Goal: Navigation & Orientation: Locate item on page

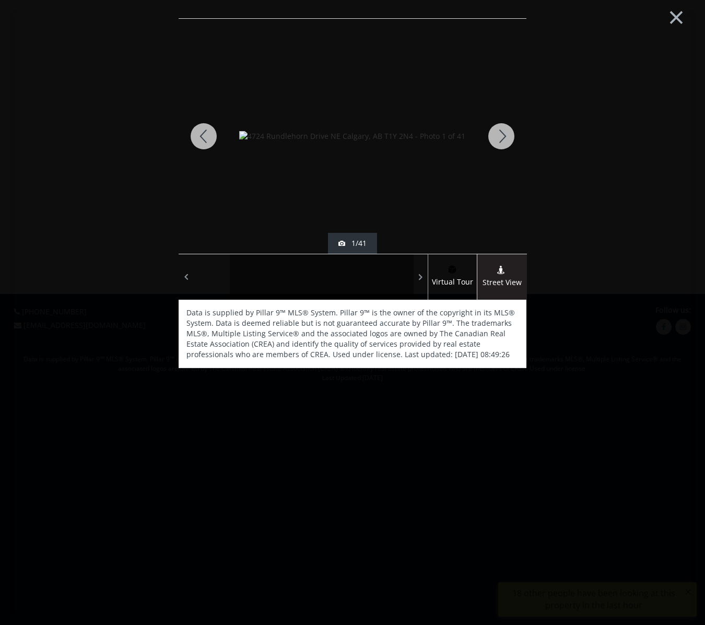
click at [504, 132] on div at bounding box center [501, 136] width 50 height 235
click at [498, 138] on div at bounding box center [501, 136] width 50 height 235
click at [498, 137] on div at bounding box center [501, 136] width 50 height 235
click at [500, 136] on div at bounding box center [501, 136] width 50 height 235
click at [499, 137] on div at bounding box center [501, 136] width 50 height 235
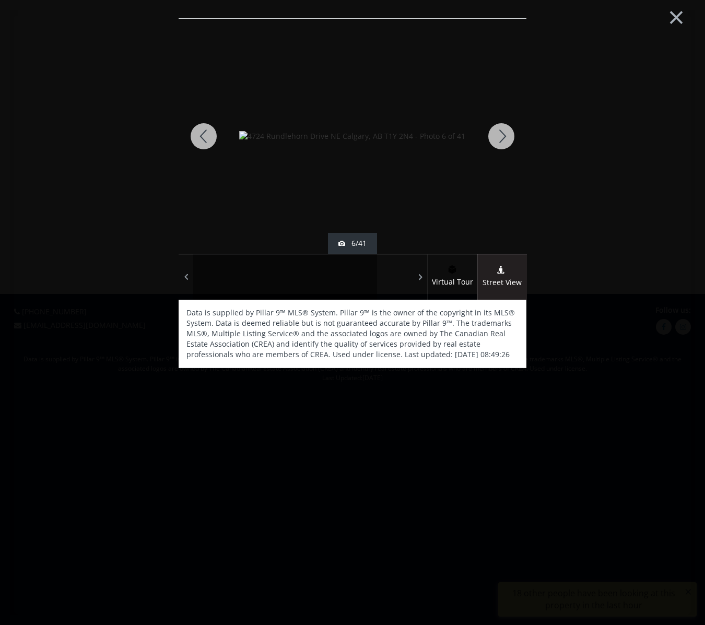
click at [499, 137] on div at bounding box center [501, 136] width 50 height 235
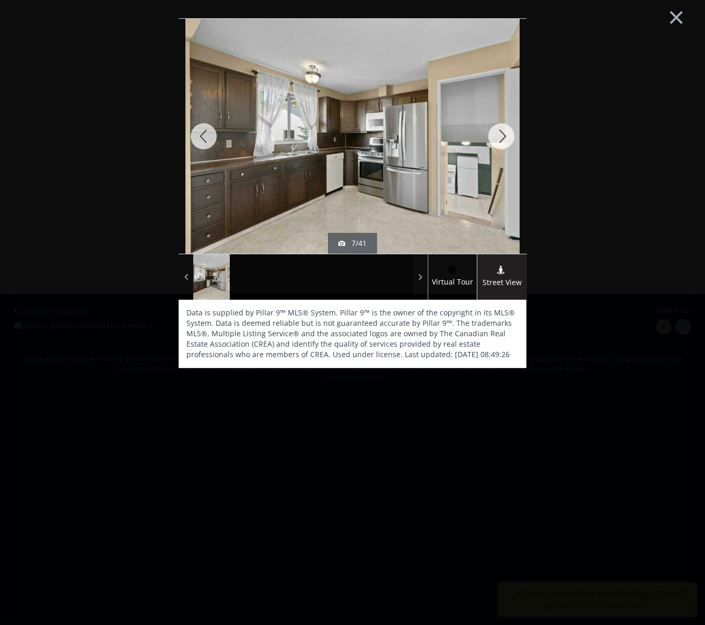
click at [499, 137] on div at bounding box center [501, 136] width 50 height 235
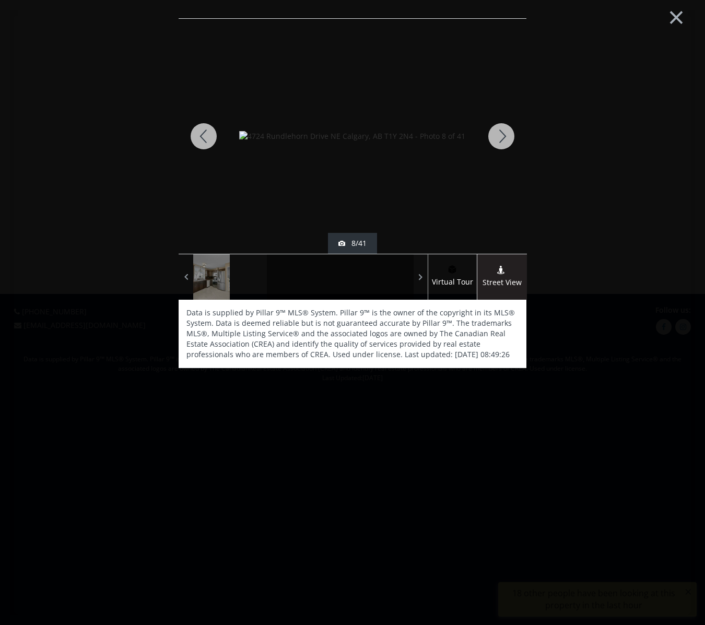
click at [499, 137] on div at bounding box center [501, 136] width 50 height 235
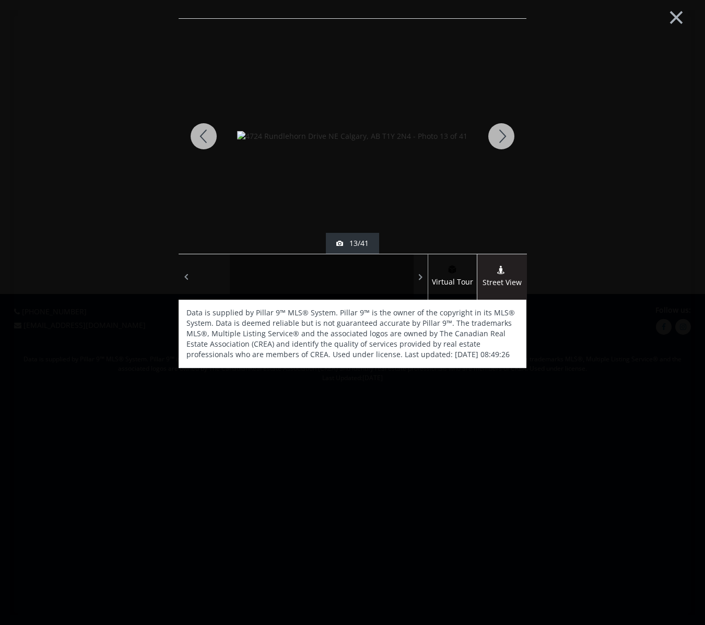
click at [504, 138] on div at bounding box center [501, 136] width 50 height 235
click at [504, 137] on div at bounding box center [501, 136] width 50 height 235
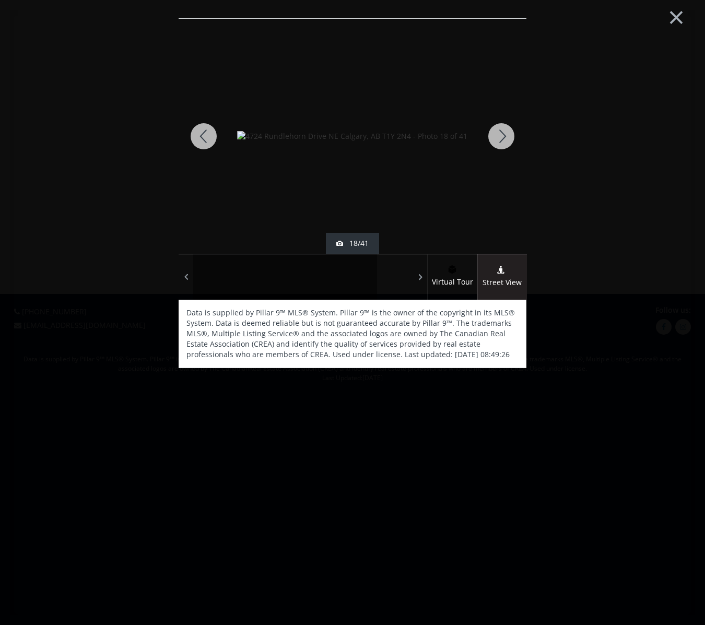
click at [504, 137] on div at bounding box center [501, 136] width 50 height 235
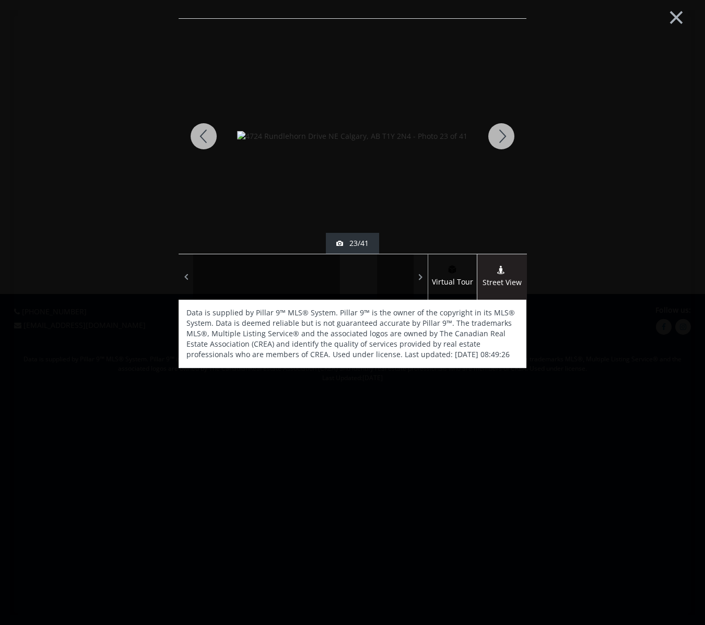
click at [504, 137] on div at bounding box center [501, 136] width 50 height 235
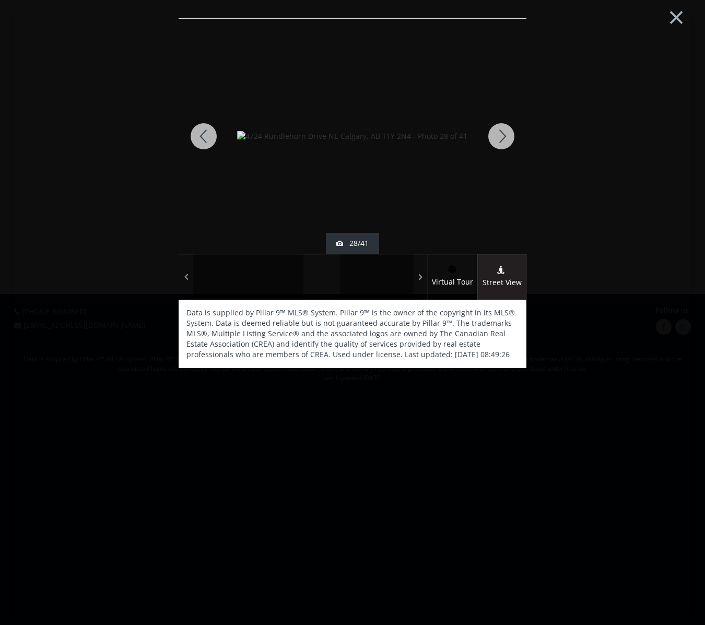
click at [504, 137] on div at bounding box center [501, 136] width 50 height 235
click at [501, 137] on div at bounding box center [501, 136] width 50 height 235
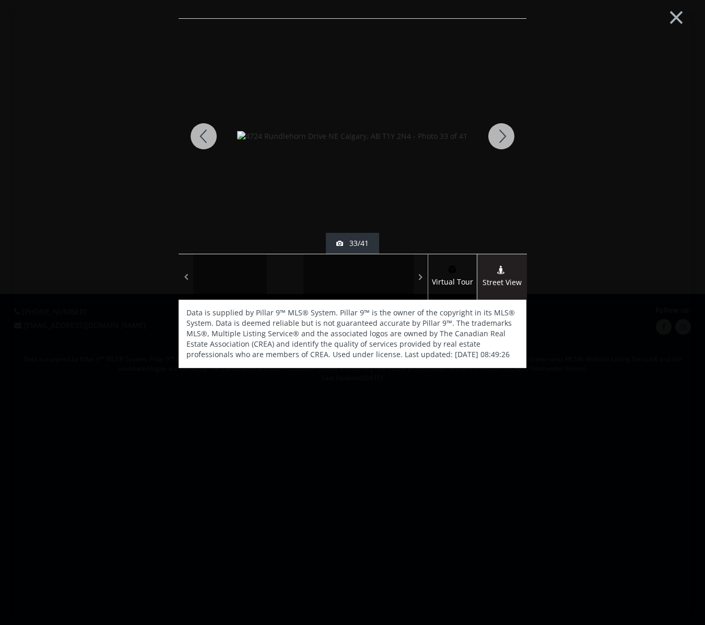
click at [502, 133] on div at bounding box center [501, 136] width 50 height 235
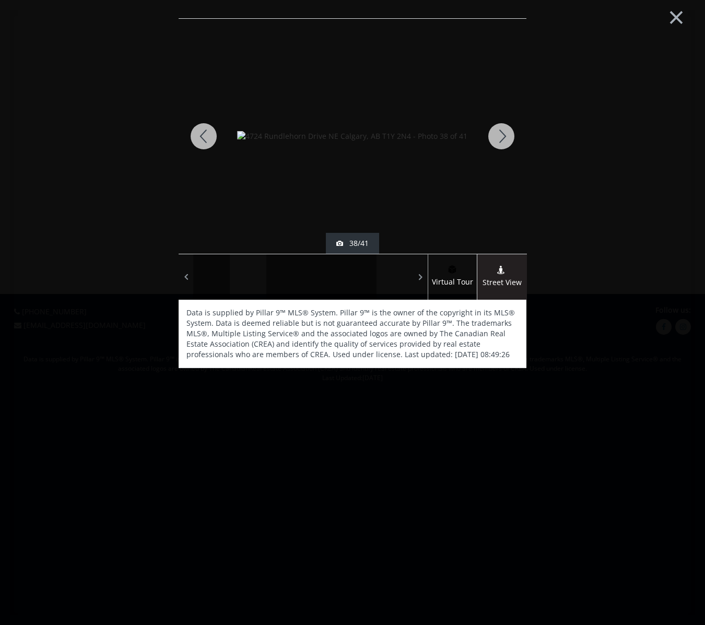
click at [502, 133] on div at bounding box center [501, 136] width 50 height 235
